Goal: Task Accomplishment & Management: Use online tool/utility

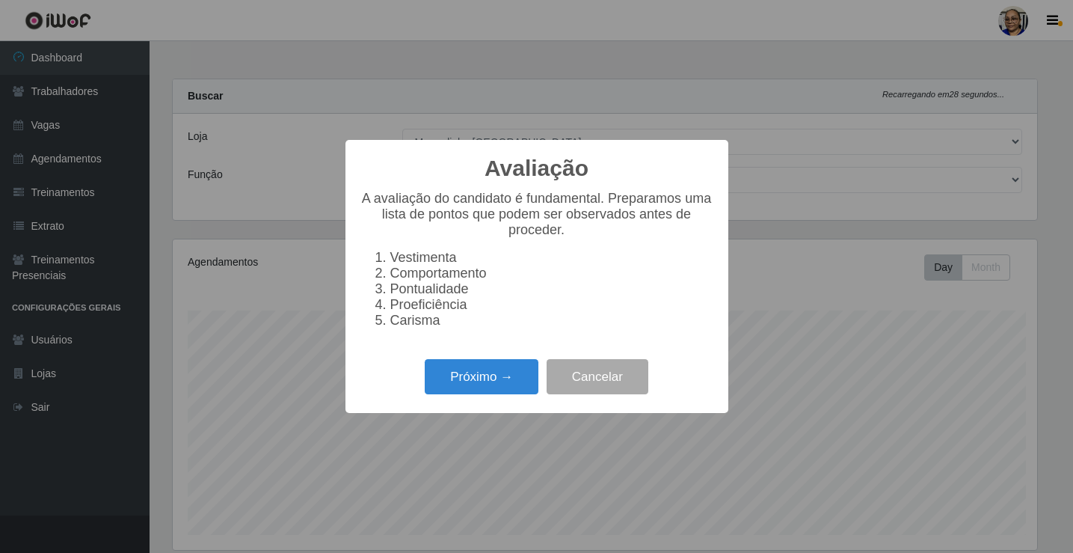
select select "345"
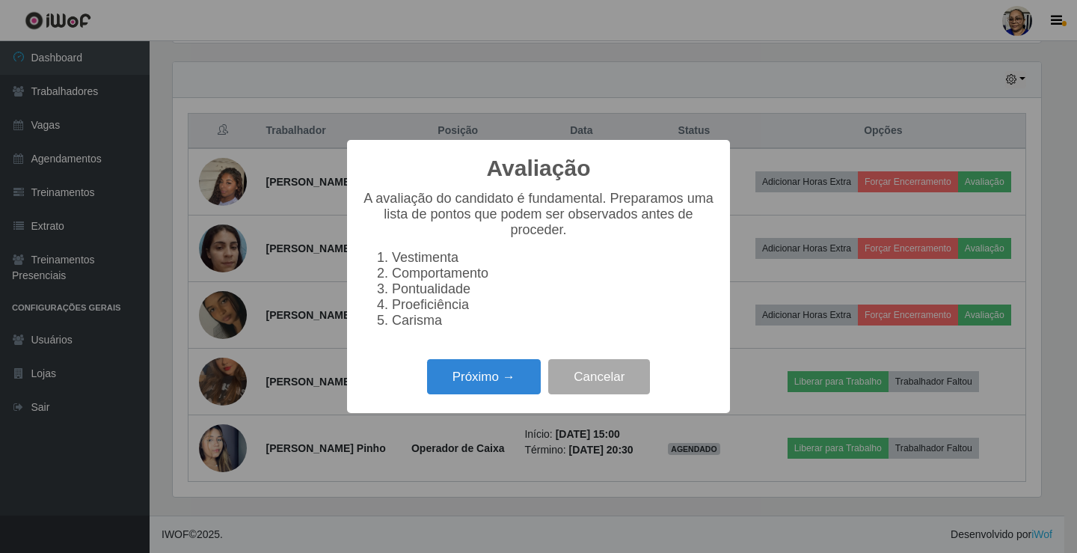
scroll to position [310, 868]
click at [505, 382] on button "Próximo →" at bounding box center [484, 376] width 114 height 35
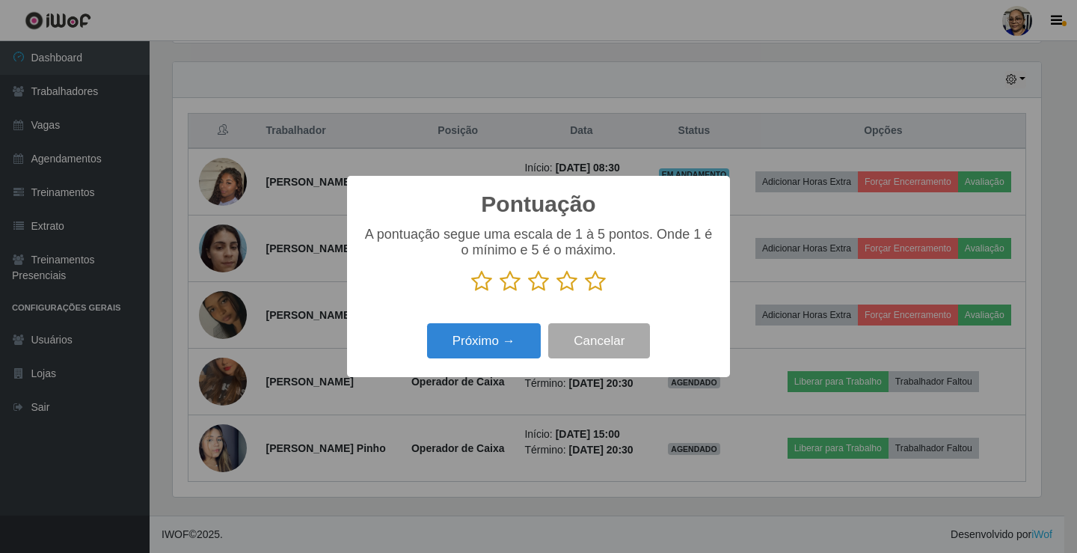
scroll to position [747413, 746855]
click at [593, 283] on icon at bounding box center [595, 281] width 21 height 22
click at [585, 292] on input "radio" at bounding box center [585, 292] width 0 height 0
click at [500, 334] on button "Próximo →" at bounding box center [484, 340] width 114 height 35
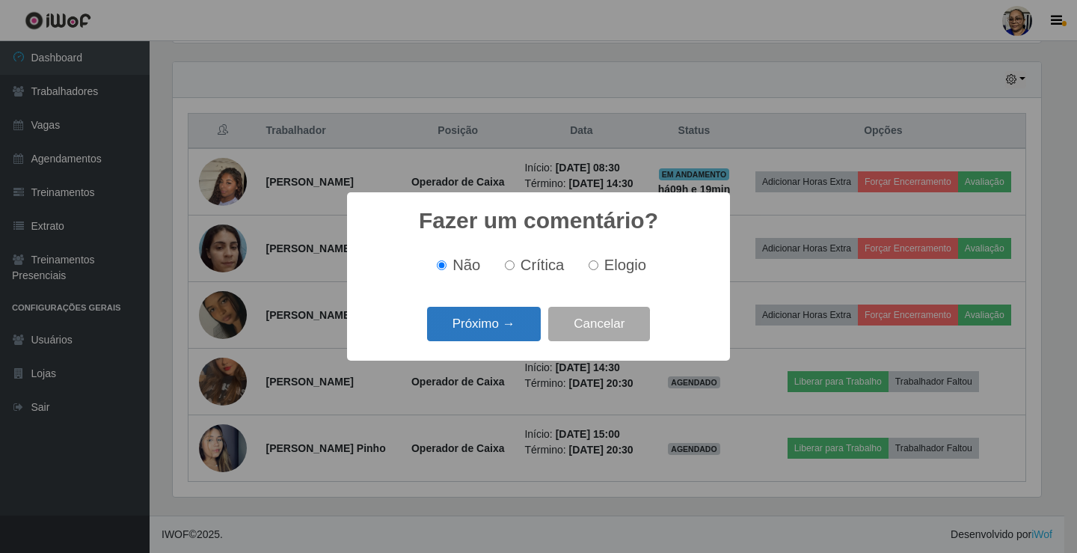
click at [496, 332] on button "Próximo →" at bounding box center [484, 324] width 114 height 35
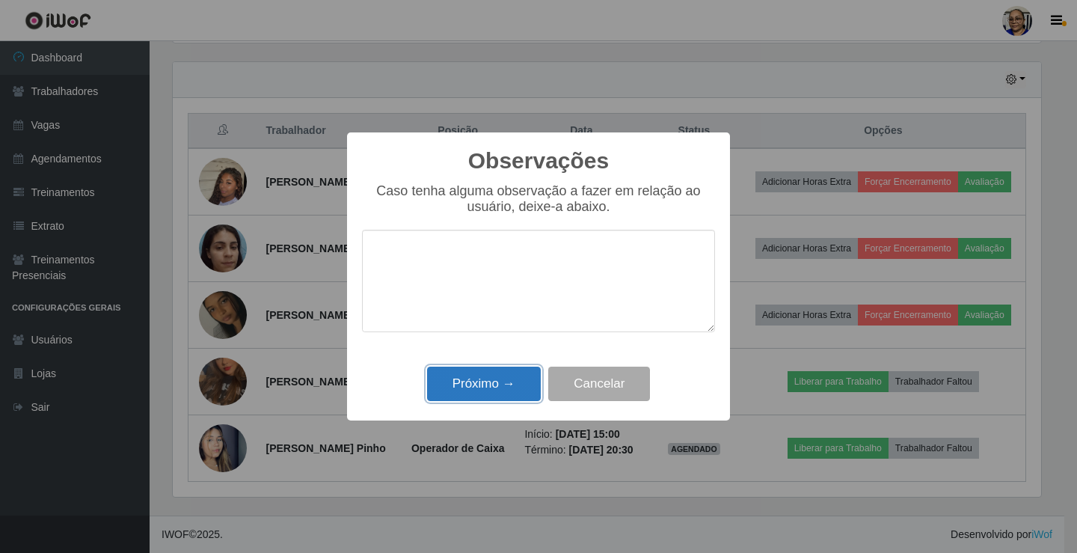
click at [502, 381] on button "Próximo →" at bounding box center [484, 383] width 114 height 35
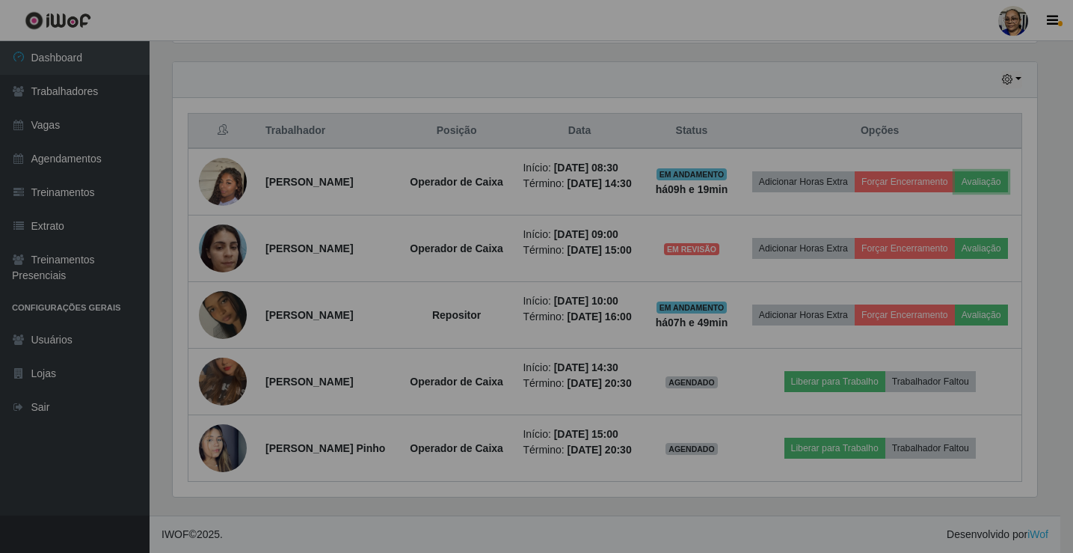
scroll to position [310, 877]
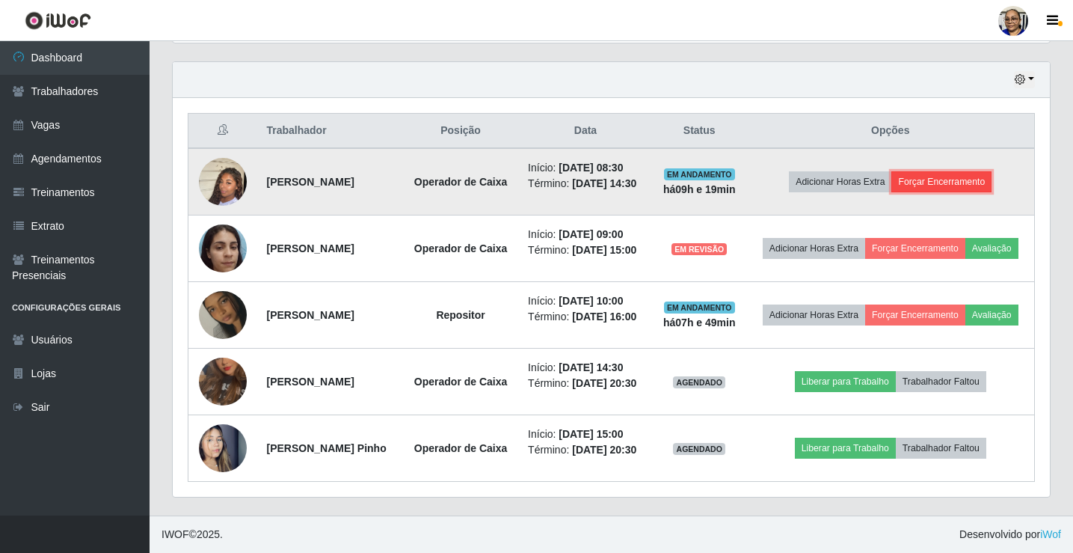
click at [959, 171] on button "Forçar Encerramento" at bounding box center [941, 181] width 100 height 21
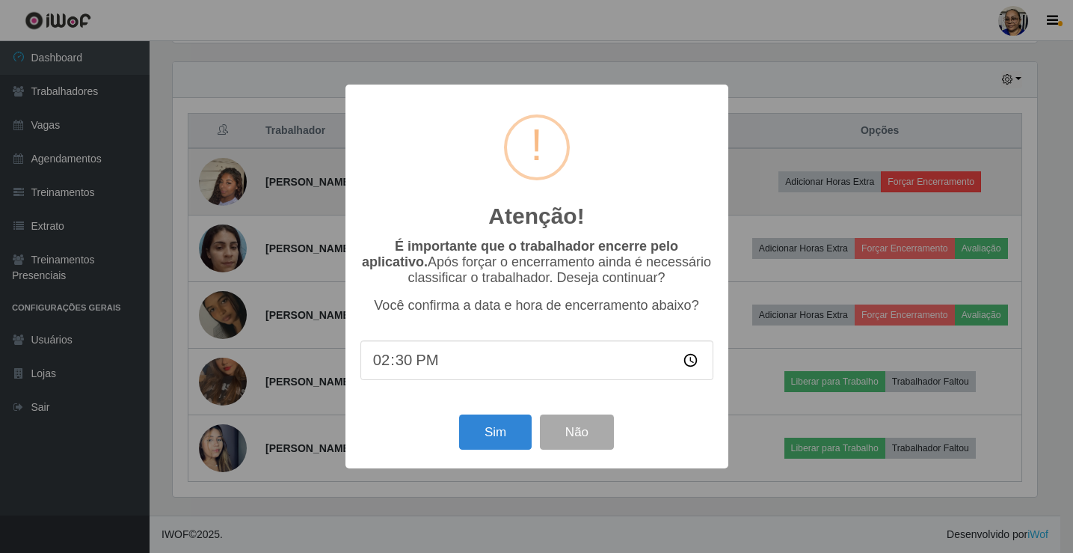
scroll to position [310, 868]
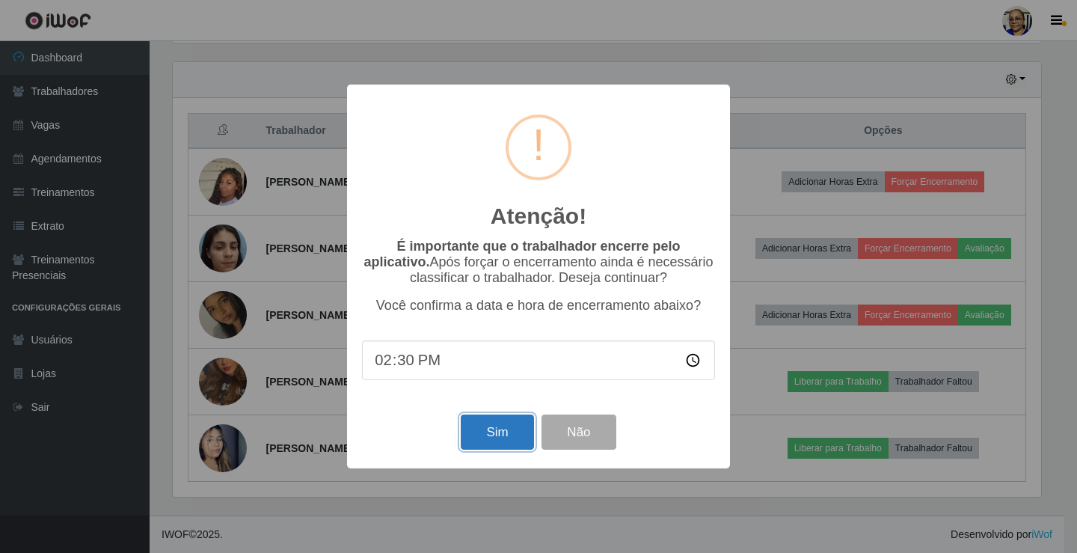
click at [482, 431] on button "Sim" at bounding box center [497, 431] width 73 height 35
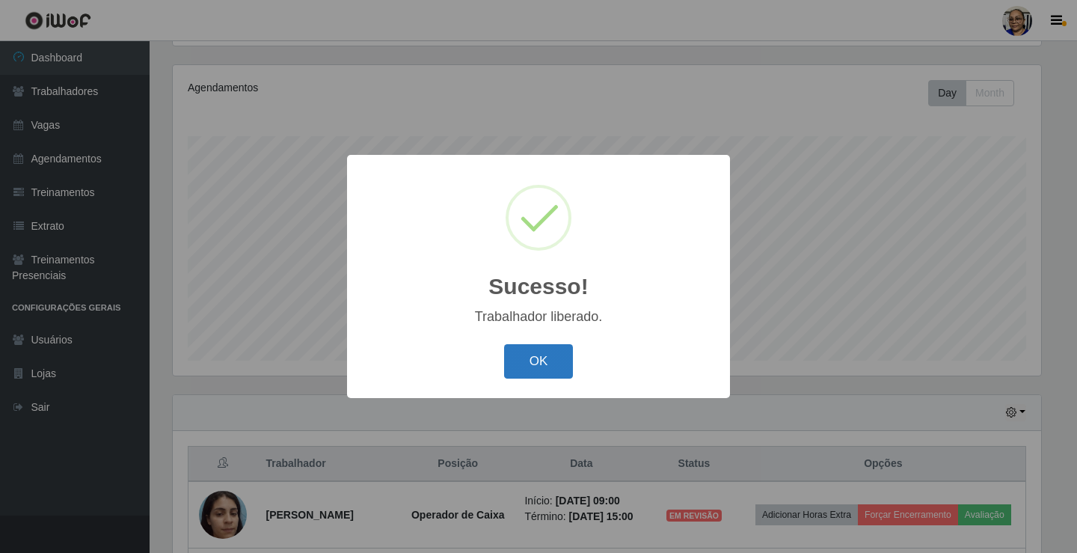
click at [547, 356] on button "OK" at bounding box center [539, 361] width 70 height 35
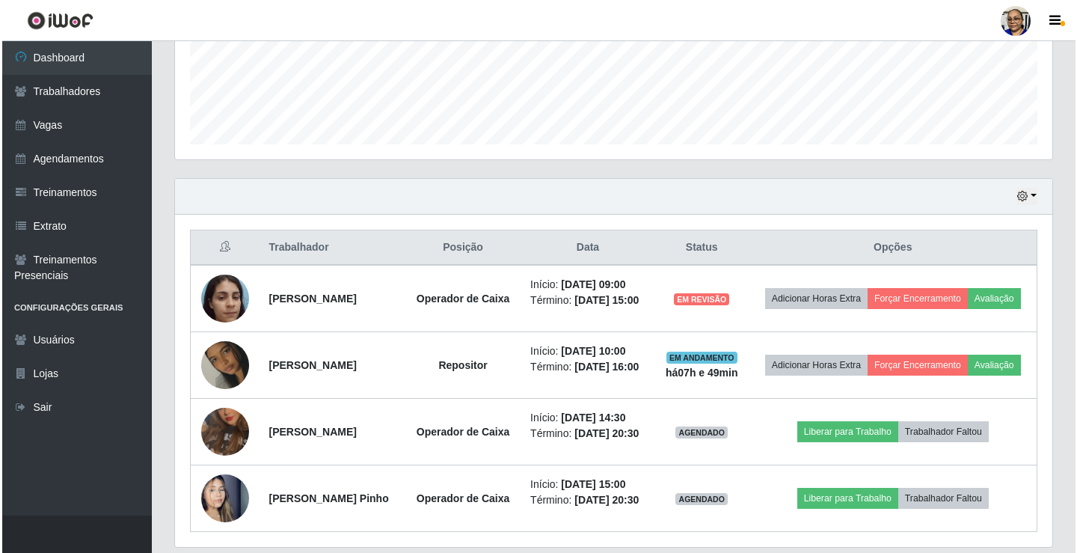
scroll to position [473, 0]
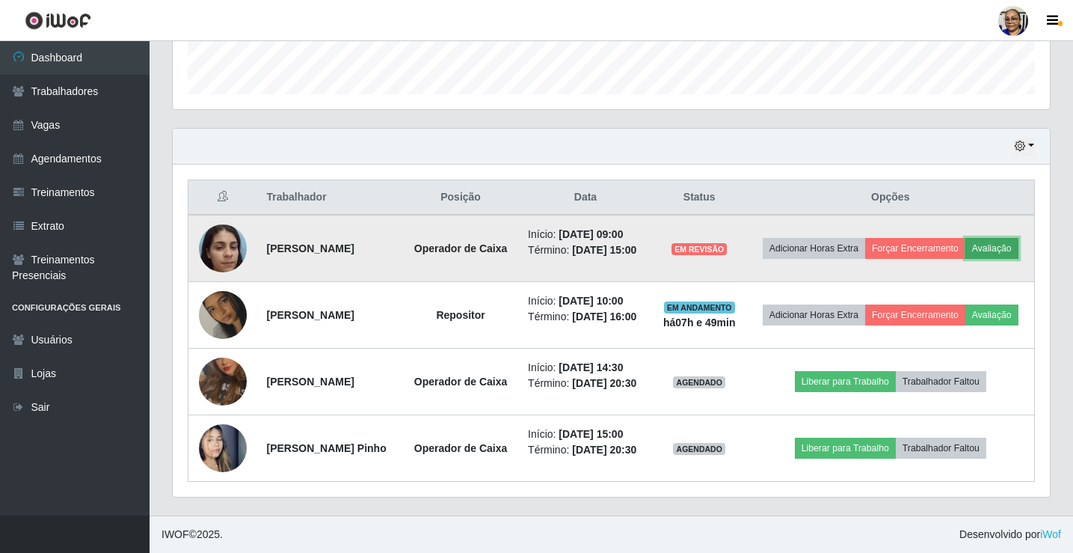
click at [965, 238] on button "Avaliação" at bounding box center [991, 248] width 53 height 21
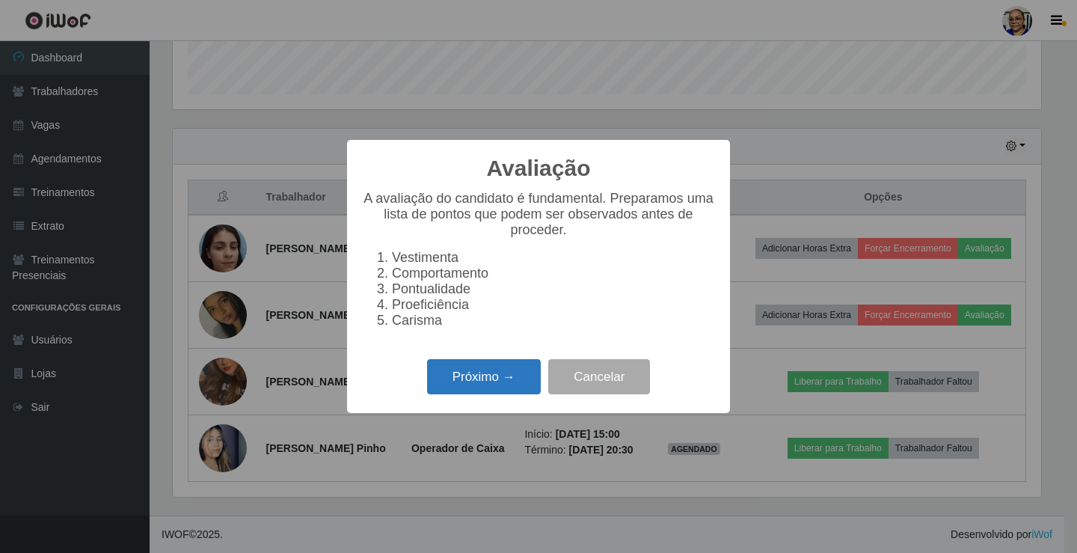
click at [494, 384] on button "Próximo →" at bounding box center [484, 376] width 114 height 35
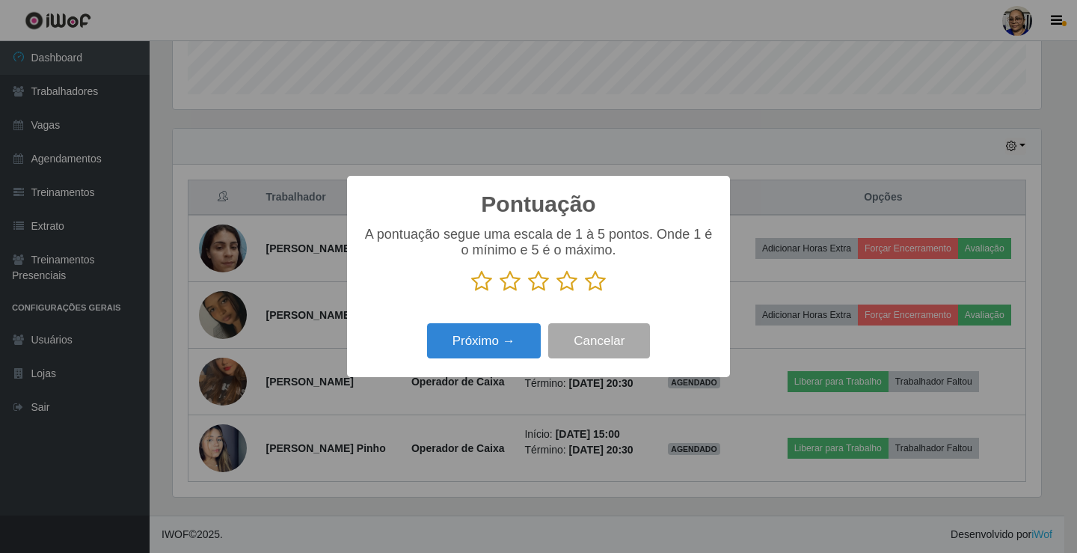
click at [592, 287] on icon at bounding box center [595, 281] width 21 height 22
click at [585, 292] on input "radio" at bounding box center [585, 292] width 0 height 0
click at [508, 339] on button "Próximo →" at bounding box center [484, 340] width 114 height 35
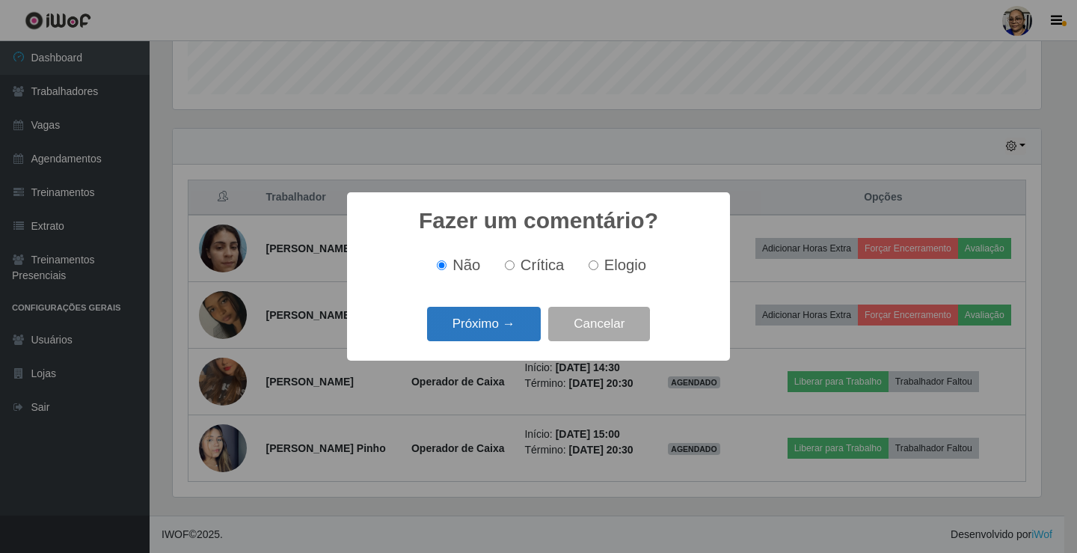
click at [508, 334] on button "Próximo →" at bounding box center [484, 324] width 114 height 35
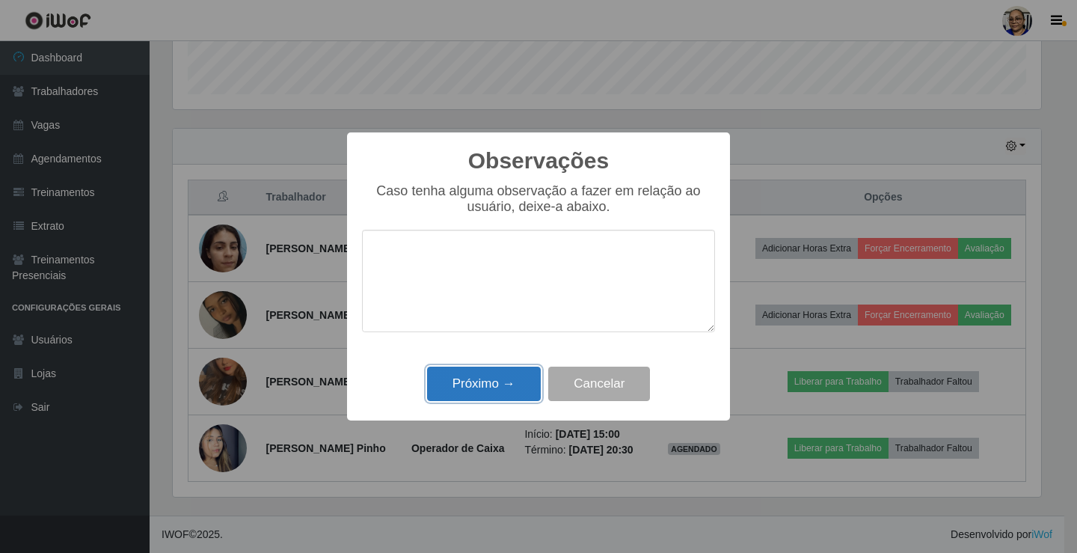
click at [505, 381] on button "Próximo →" at bounding box center [484, 383] width 114 height 35
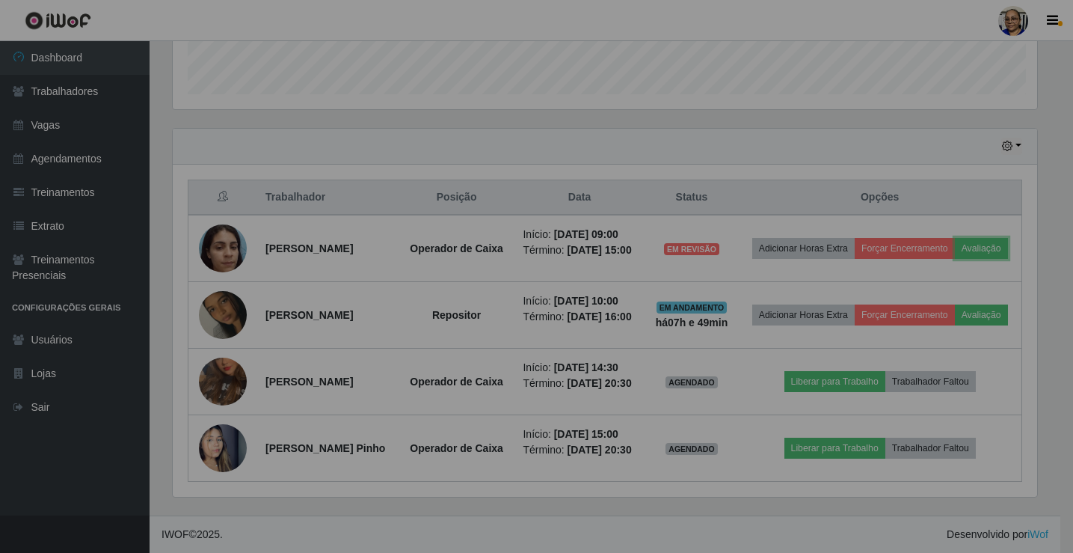
scroll to position [310, 877]
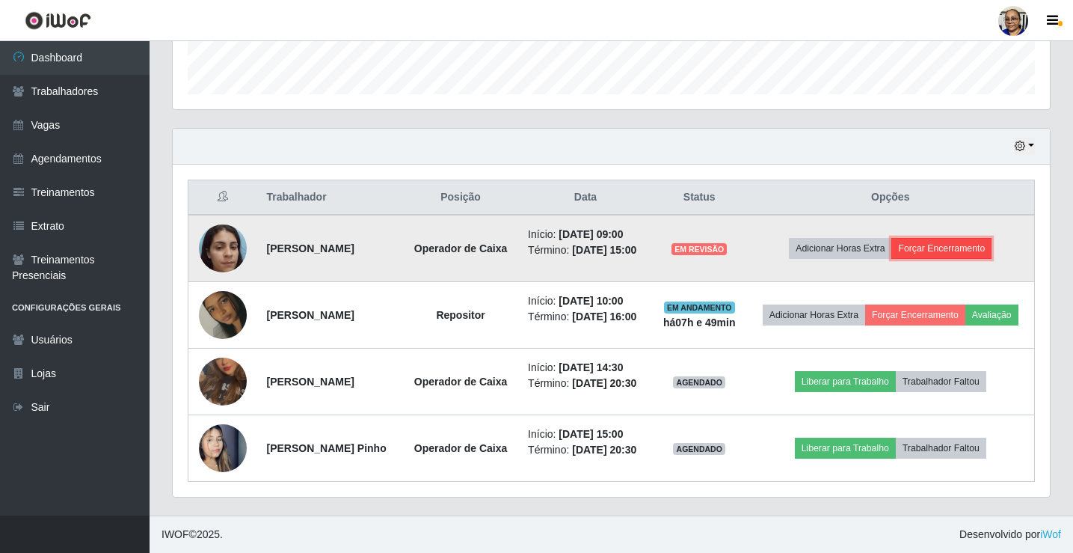
click at [974, 238] on button "Forçar Encerramento" at bounding box center [941, 248] width 100 height 21
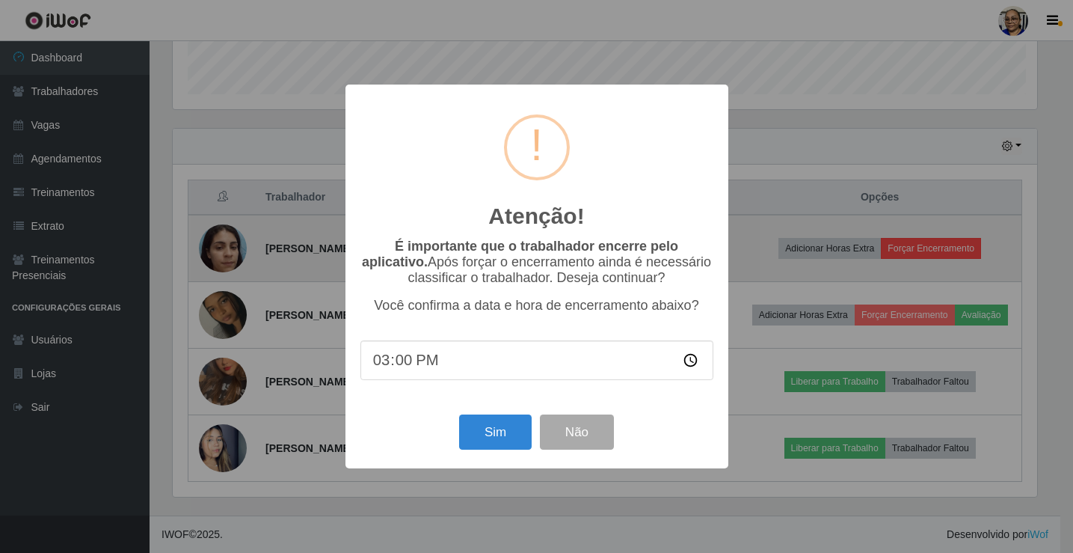
scroll to position [310, 868]
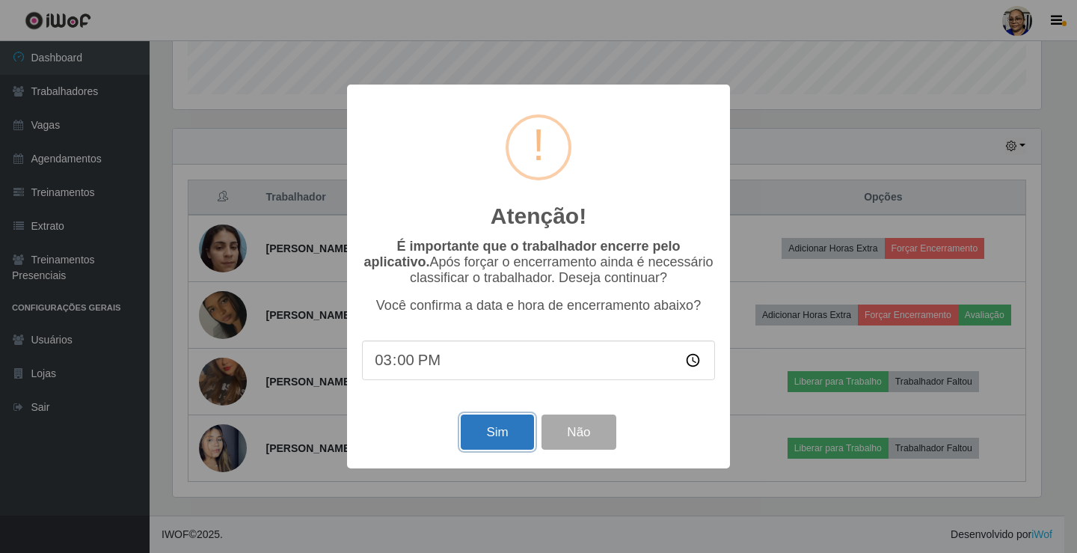
click at [511, 433] on button "Sim" at bounding box center [497, 431] width 73 height 35
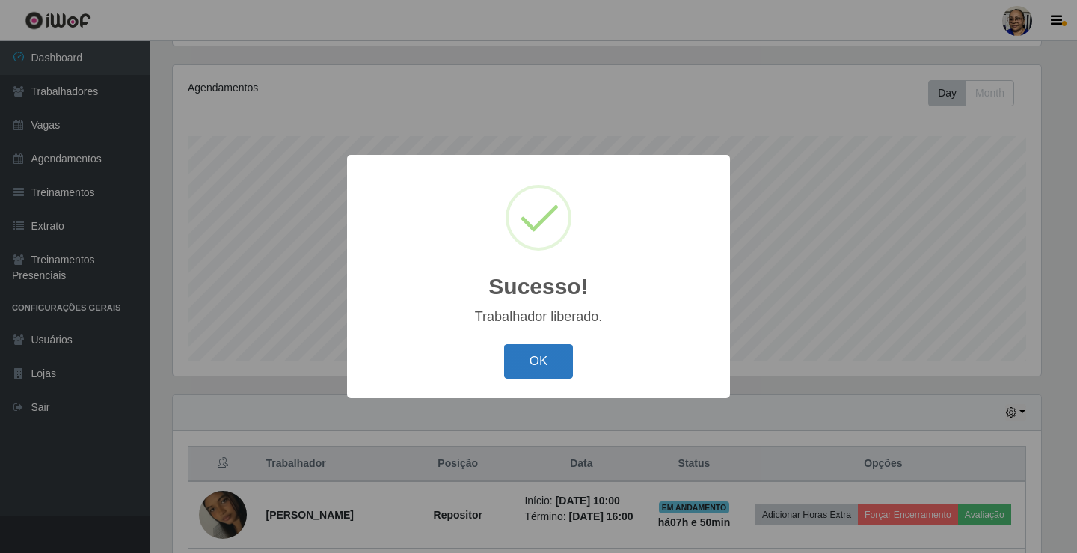
click at [533, 368] on button "OK" at bounding box center [539, 361] width 70 height 35
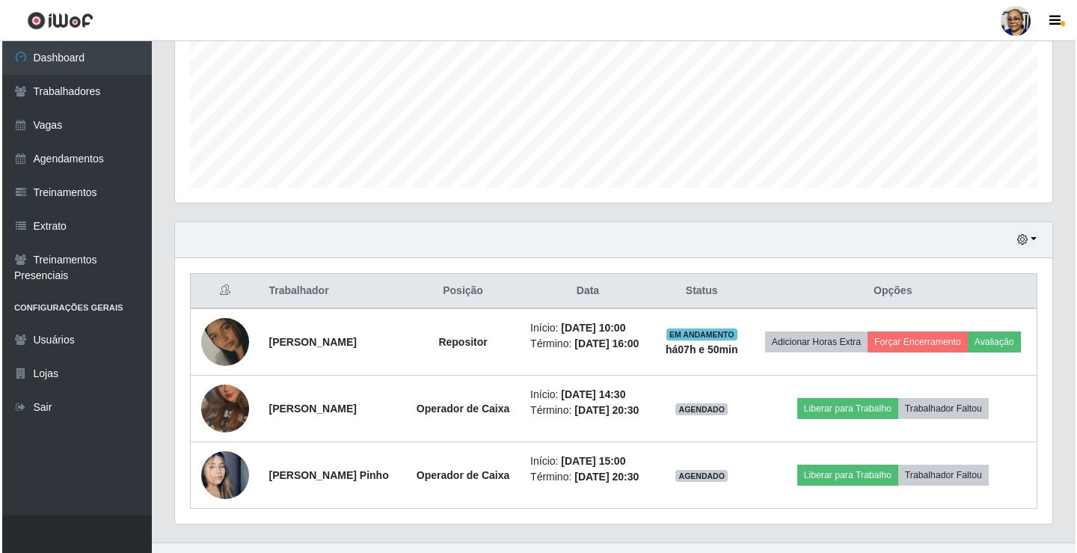
scroll to position [399, 0]
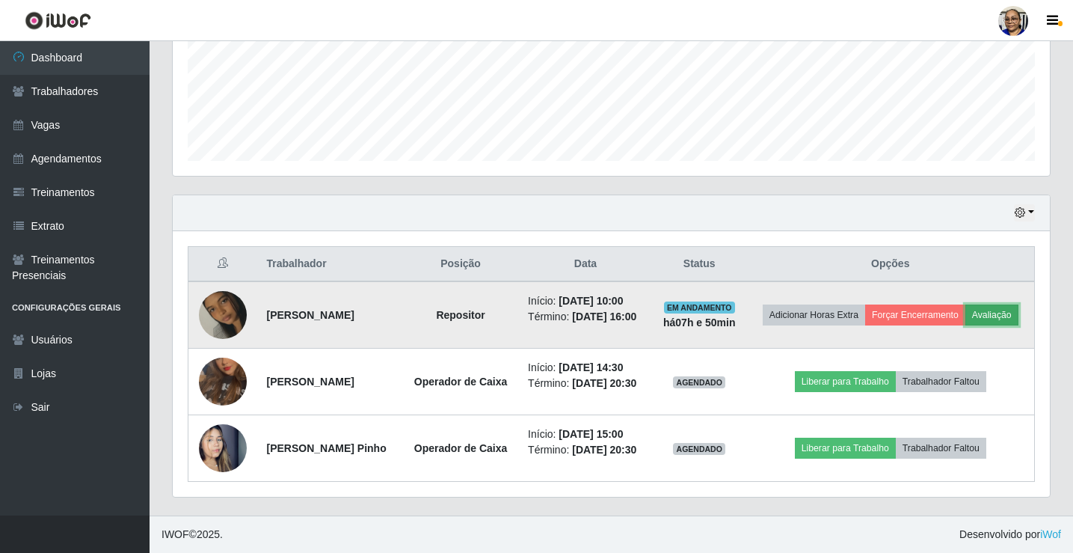
click at [965, 306] on button "Avaliação" at bounding box center [991, 314] width 53 height 21
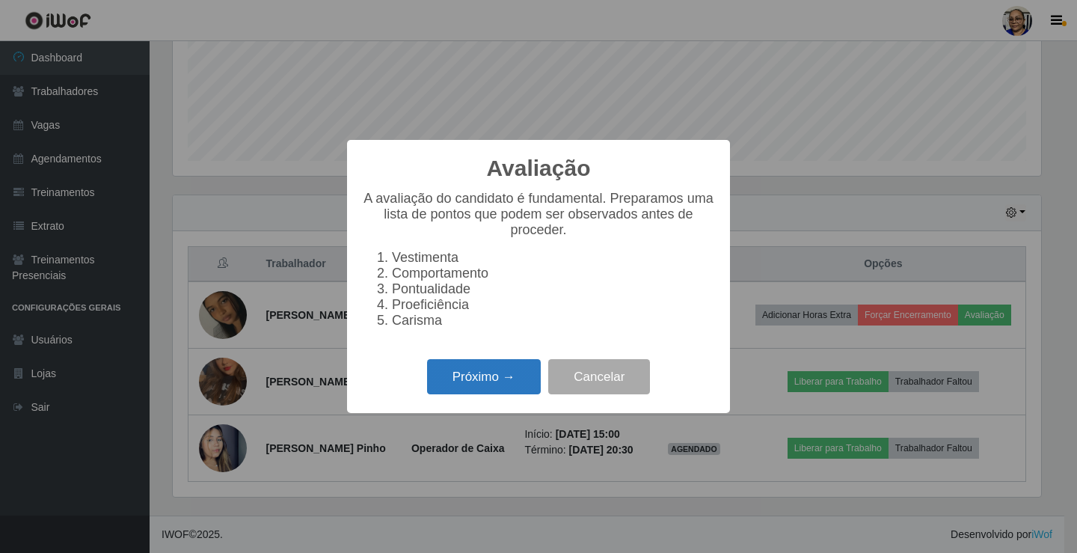
click at [512, 385] on button "Próximo →" at bounding box center [484, 376] width 114 height 35
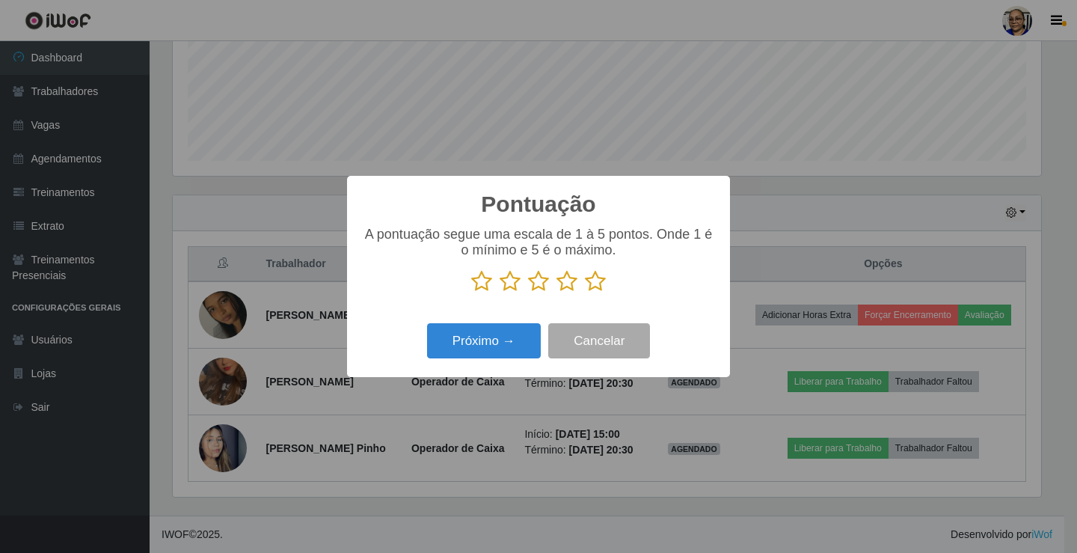
click at [599, 282] on icon at bounding box center [595, 281] width 21 height 22
click at [585, 292] on input "radio" at bounding box center [585, 292] width 0 height 0
click at [507, 337] on button "Próximo →" at bounding box center [484, 340] width 114 height 35
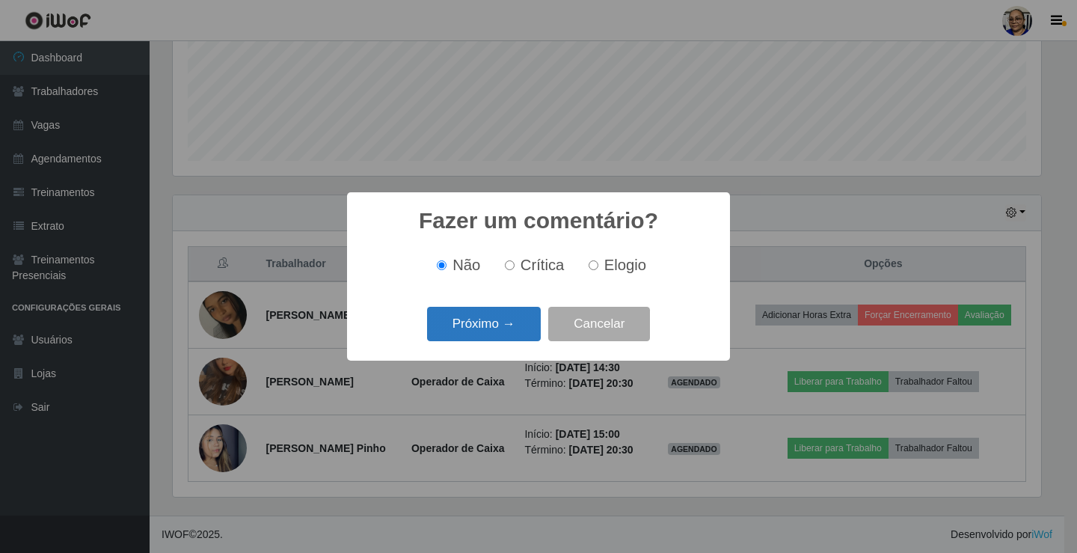
click at [502, 328] on button "Próximo →" at bounding box center [484, 324] width 114 height 35
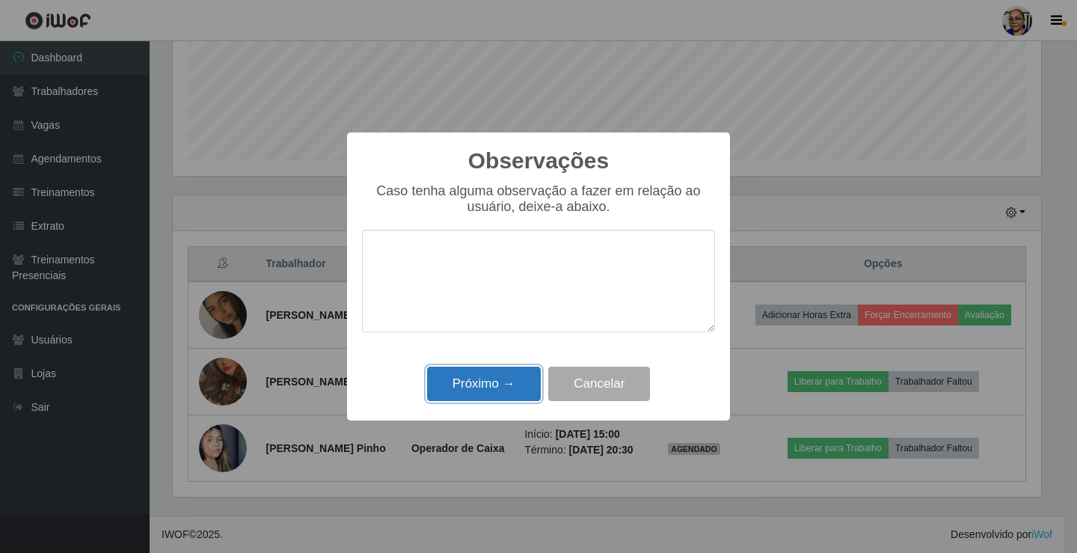
click at [505, 382] on button "Próximo →" at bounding box center [484, 383] width 114 height 35
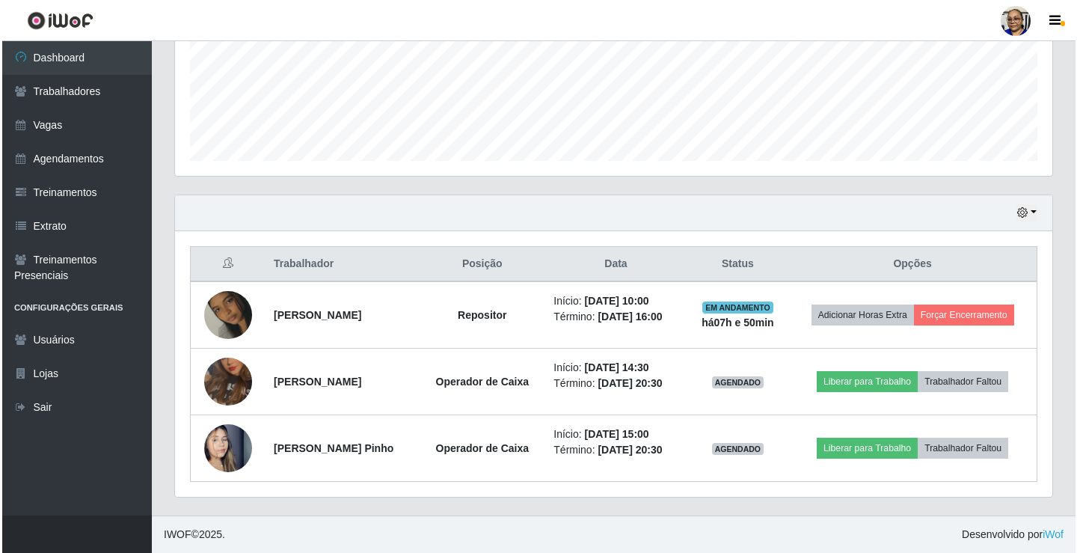
scroll to position [374, 0]
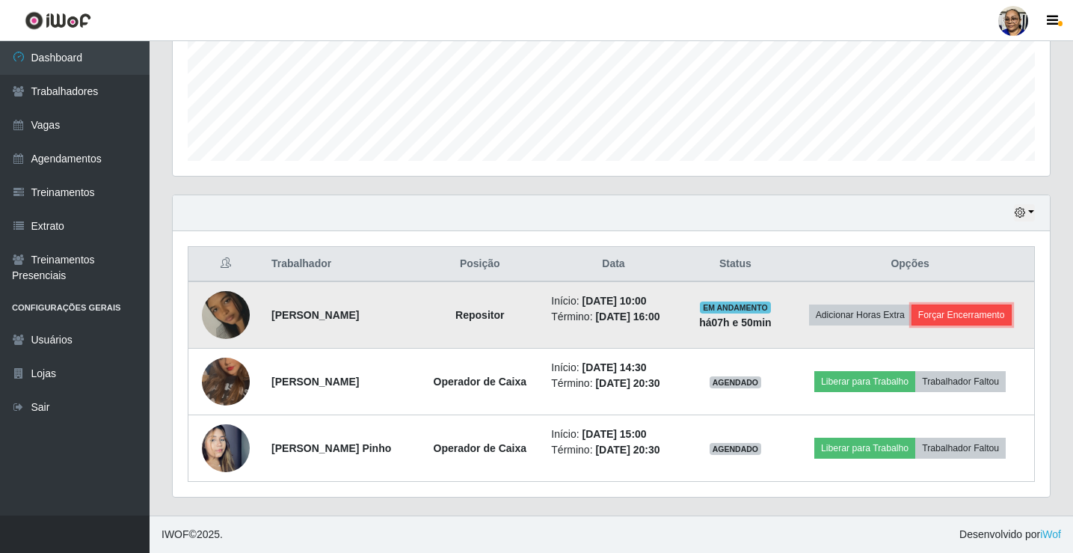
click at [980, 320] on button "Forçar Encerramento" at bounding box center [961, 314] width 100 height 21
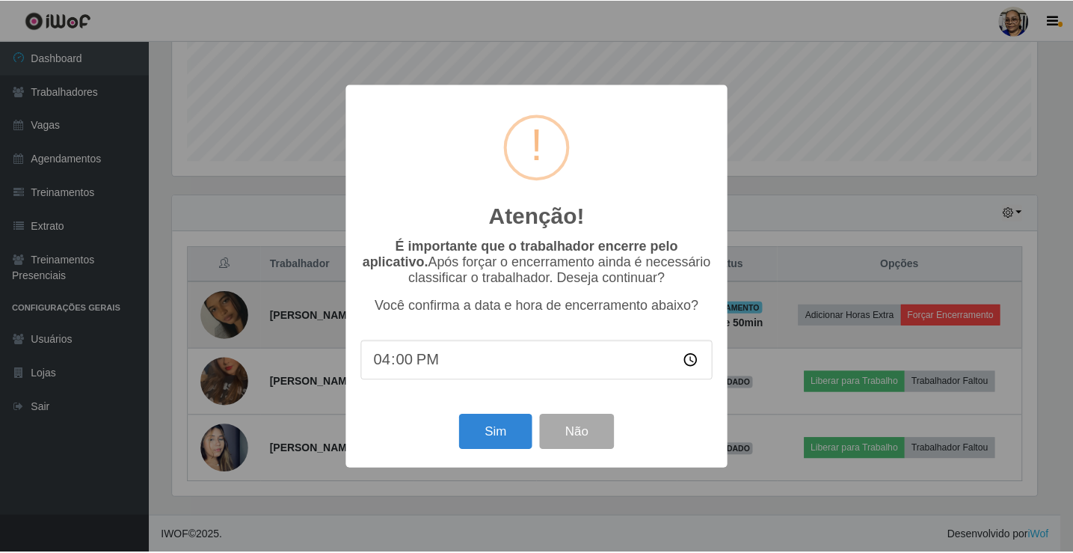
scroll to position [310, 868]
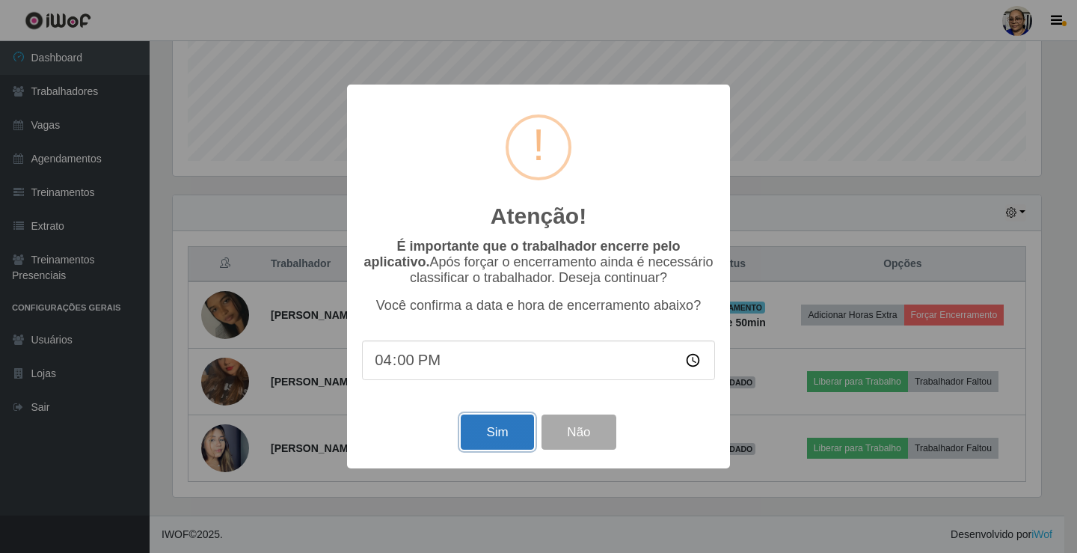
click at [473, 436] on button "Sim" at bounding box center [497, 431] width 73 height 35
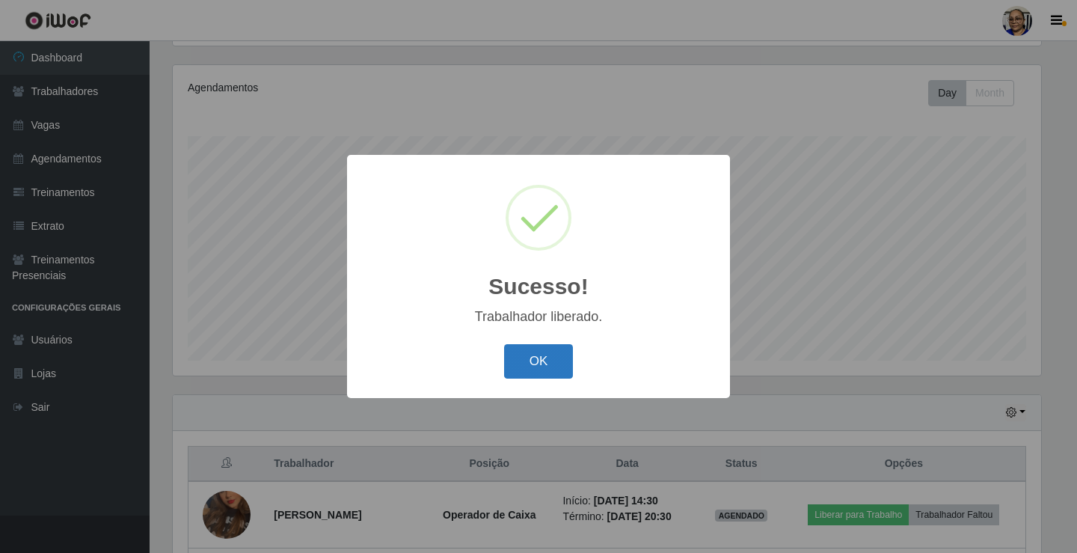
click at [547, 354] on button "OK" at bounding box center [539, 361] width 70 height 35
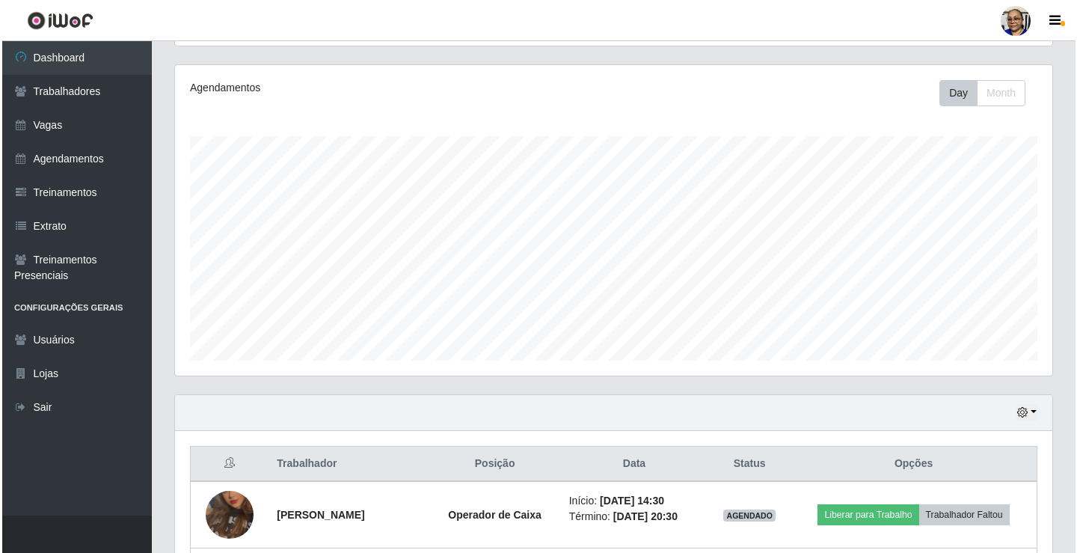
scroll to position [307, 0]
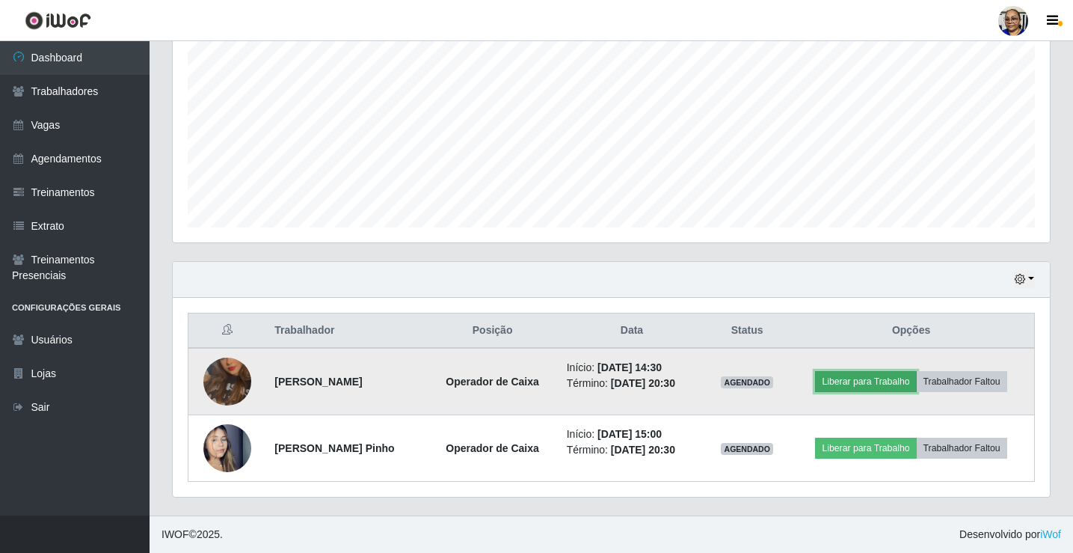
click at [873, 380] on button "Liberar para Trabalho" at bounding box center [865, 381] width 101 height 21
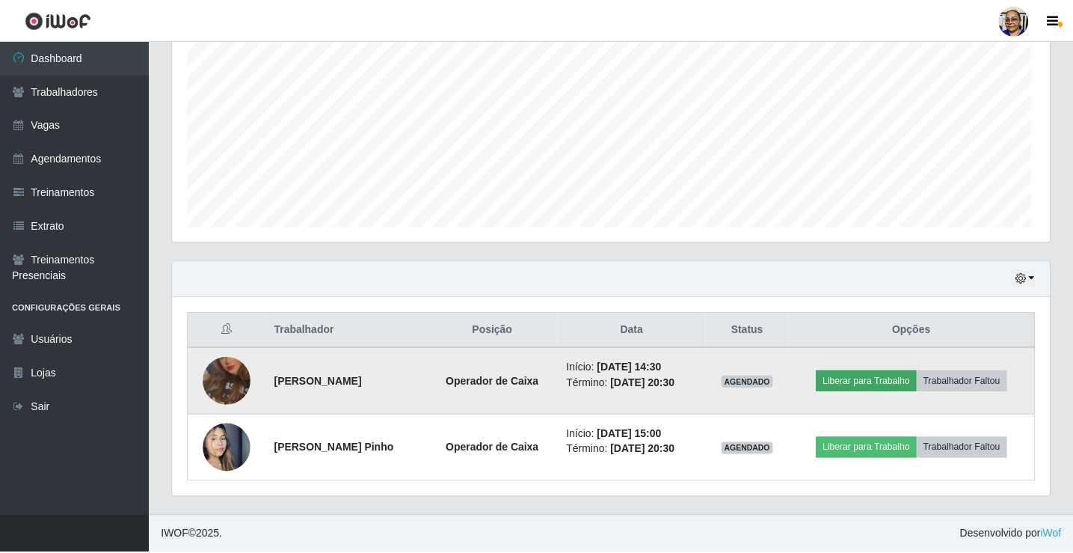
scroll to position [310, 868]
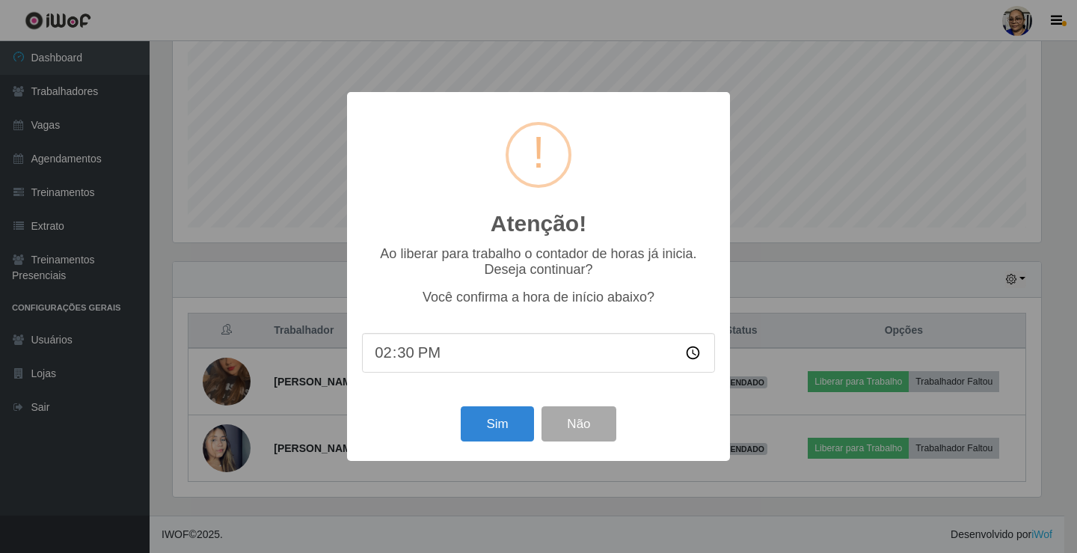
click at [502, 445] on div "Sim Não" at bounding box center [538, 423] width 353 height 43
click at [502, 438] on button "Sim" at bounding box center [497, 423] width 73 height 35
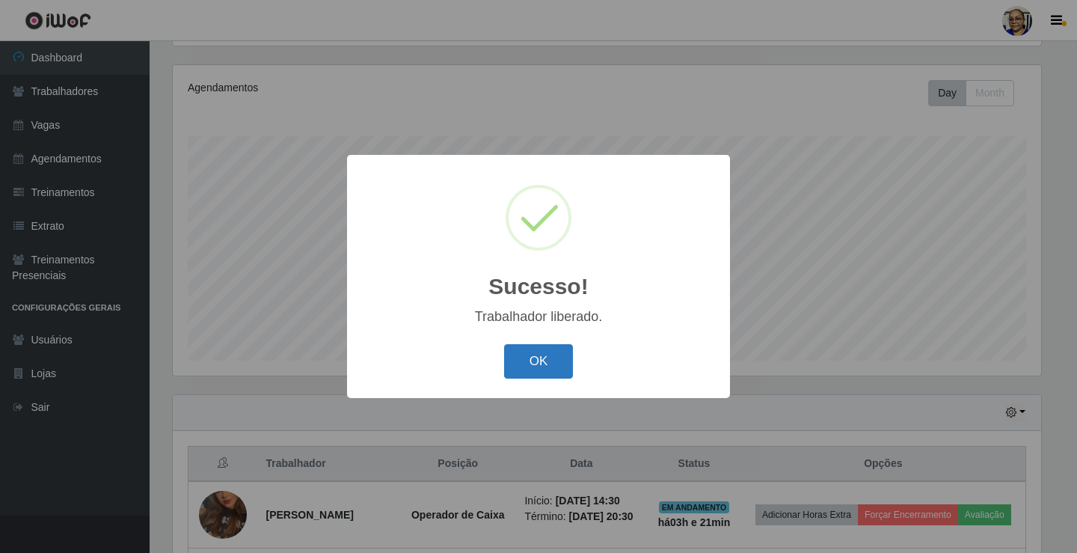
click at [549, 366] on button "OK" at bounding box center [539, 361] width 70 height 35
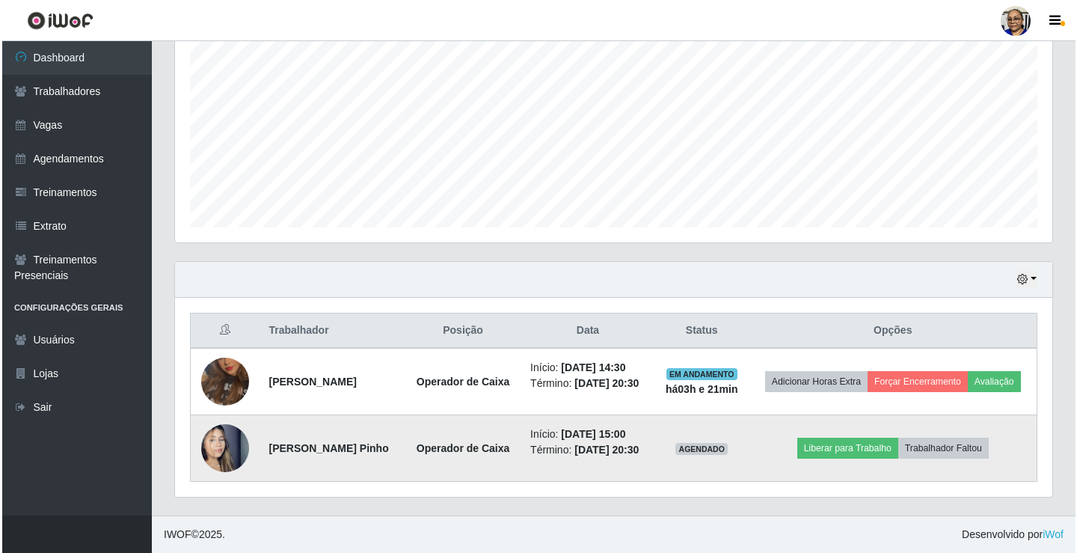
scroll to position [330, 0]
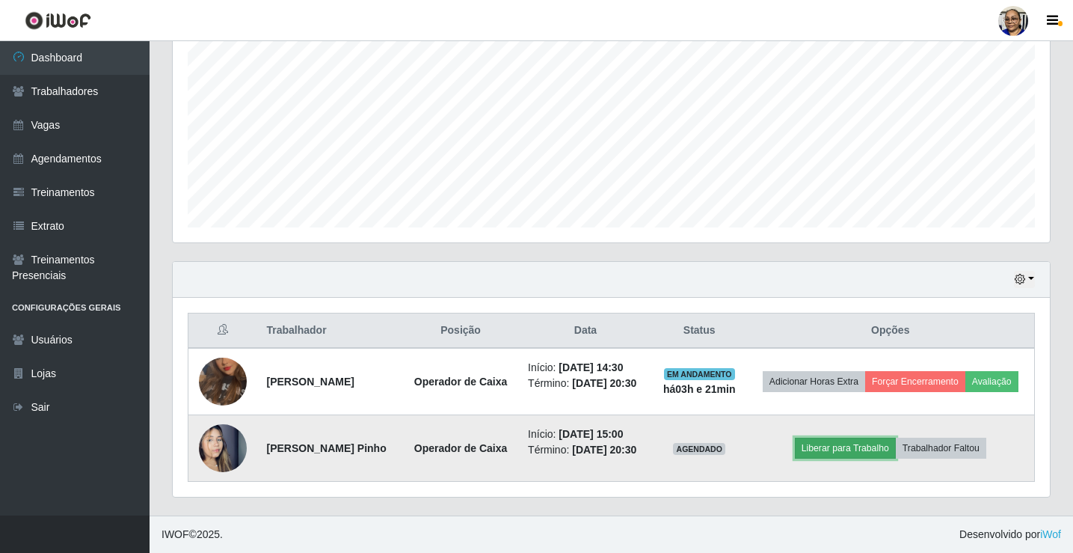
click at [874, 443] on button "Liberar para Trabalho" at bounding box center [845, 447] width 101 height 21
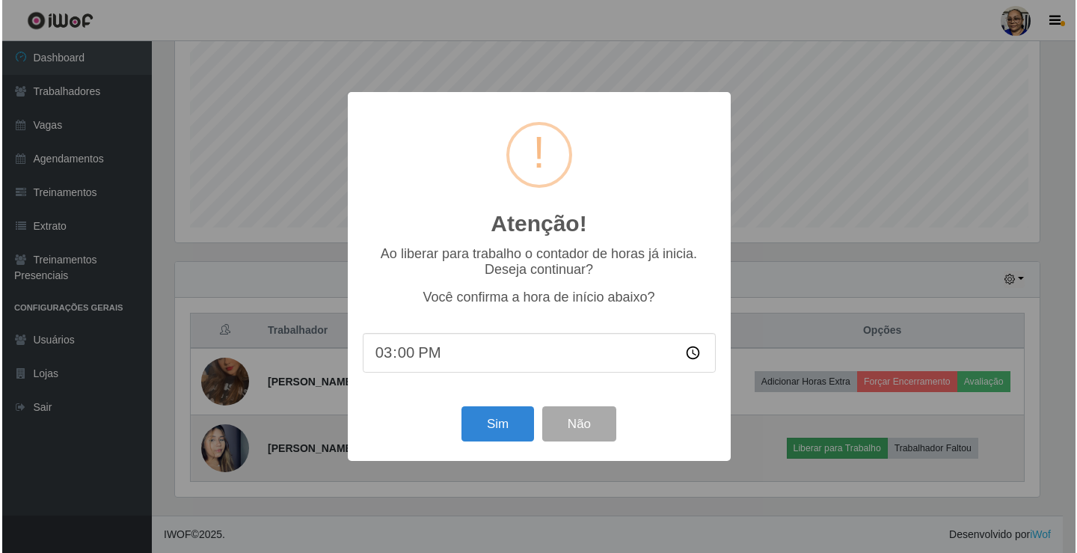
scroll to position [747413, 746855]
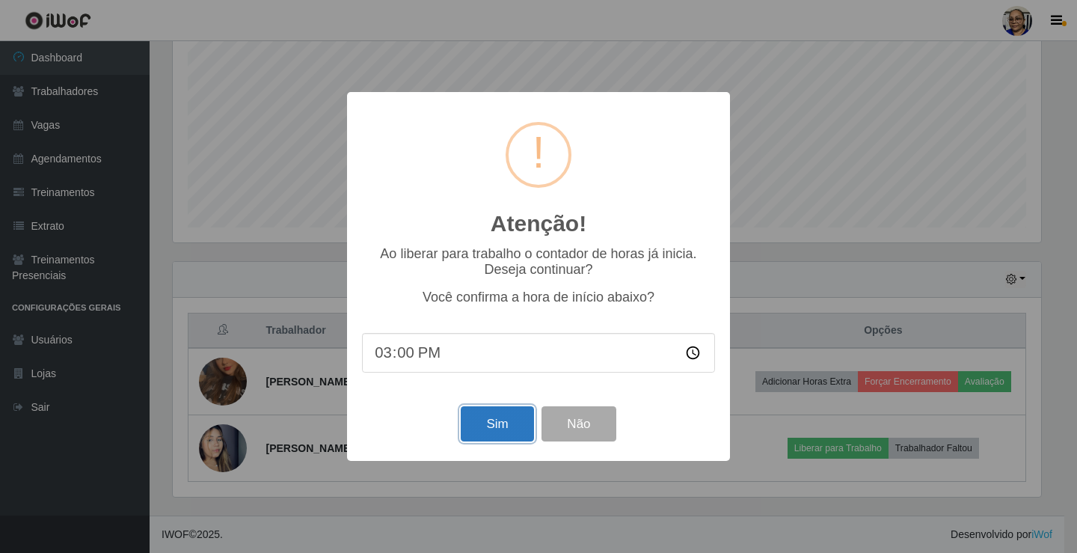
click at [496, 418] on button "Sim" at bounding box center [497, 423] width 73 height 35
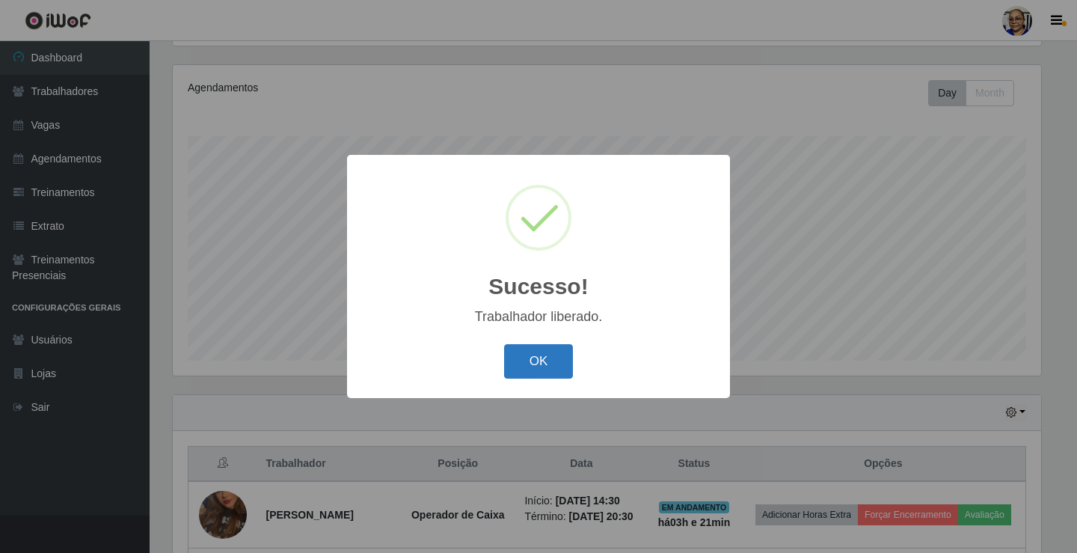
click at [537, 363] on button "OK" at bounding box center [539, 361] width 70 height 35
